Goal: Check status: Check status

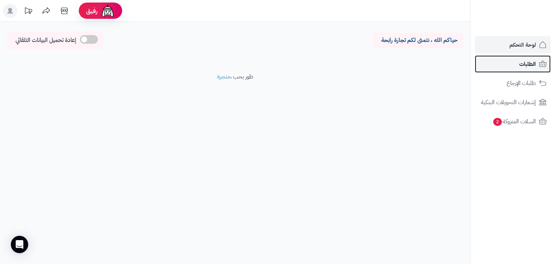
click at [528, 59] on span "الطلبات" at bounding box center [527, 64] width 17 height 10
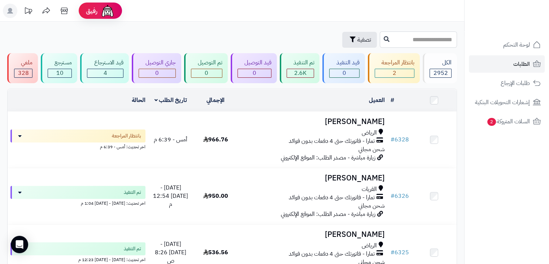
click at [388, 41] on input "text" at bounding box center [418, 39] width 77 height 16
type input "****"
click at [384, 36] on icon at bounding box center [387, 39] width 6 height 6
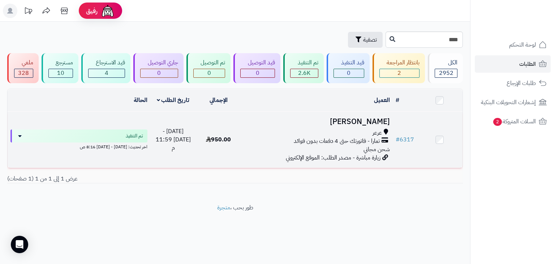
click at [362, 123] on h3 "[PERSON_NAME]" at bounding box center [317, 121] width 146 height 8
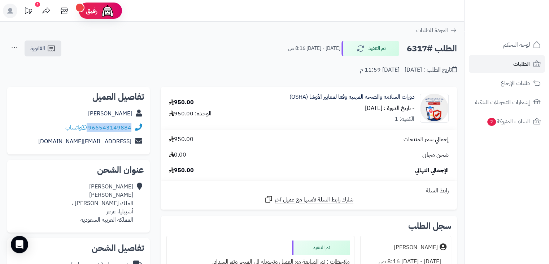
drag, startPoint x: 133, startPoint y: 128, endPoint x: 87, endPoint y: 128, distance: 45.5
click at [87, 128] on div "966543149884 واتساب" at bounding box center [78, 128] width 131 height 14
copy div "966543149884"
